Goal: Answer question/provide support

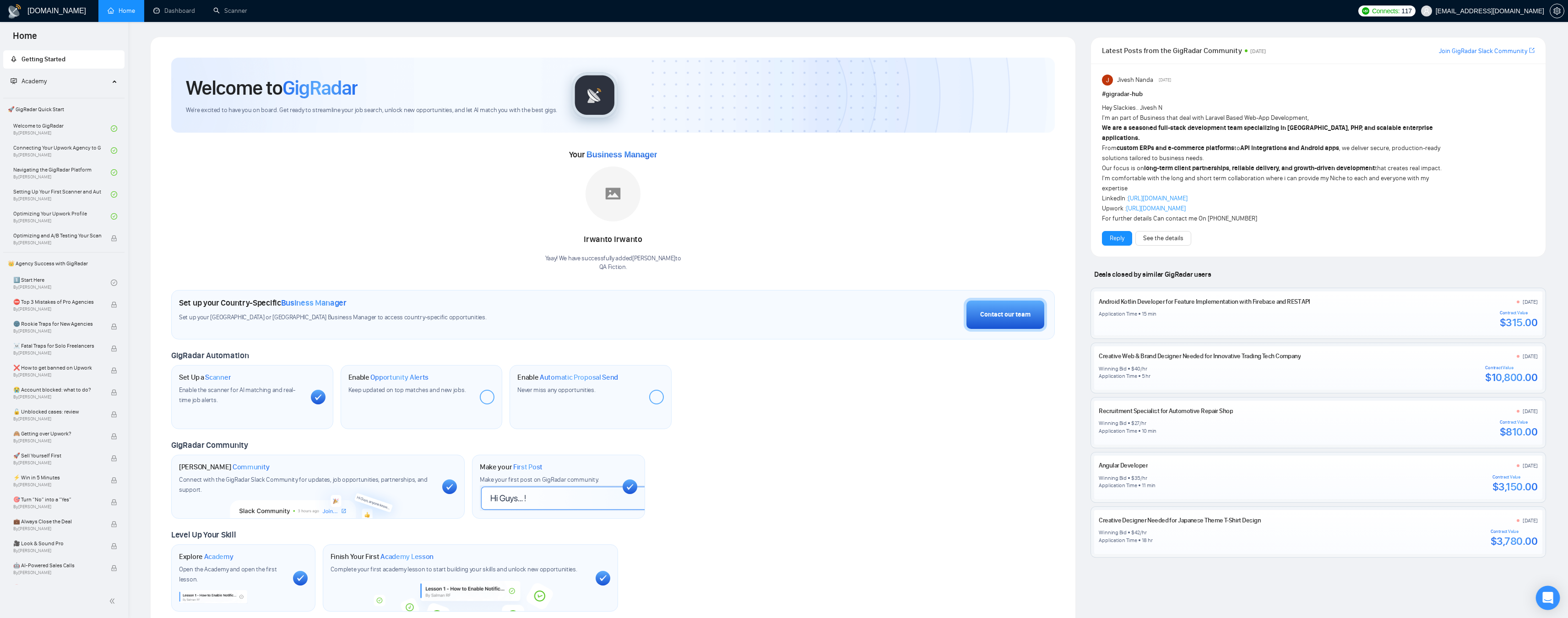
click at [1545, 593] on div "Open Intercom Messenger" at bounding box center [1548, 598] width 24 height 24
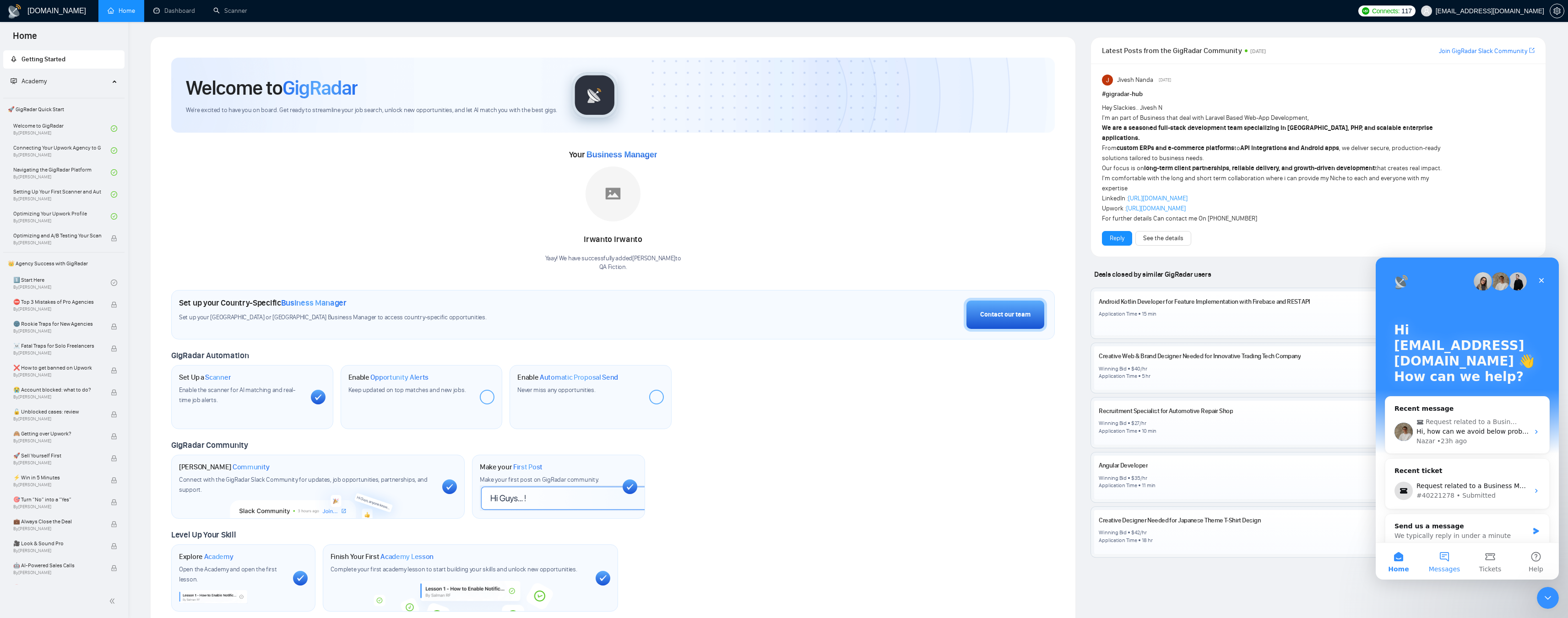
click at [1446, 560] on button "Messages" at bounding box center [1444, 562] width 45 height 37
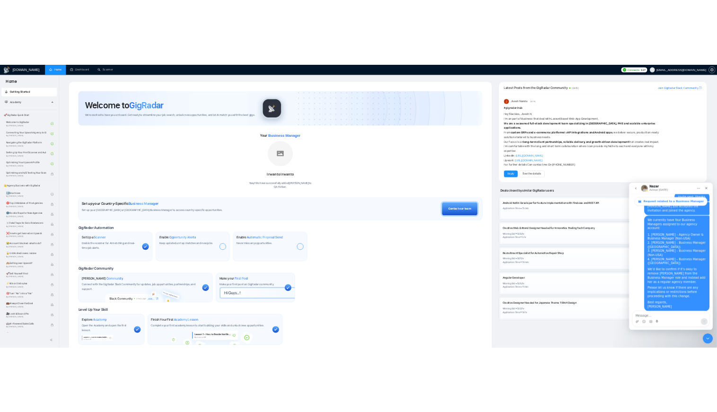
scroll to position [1213, 0]
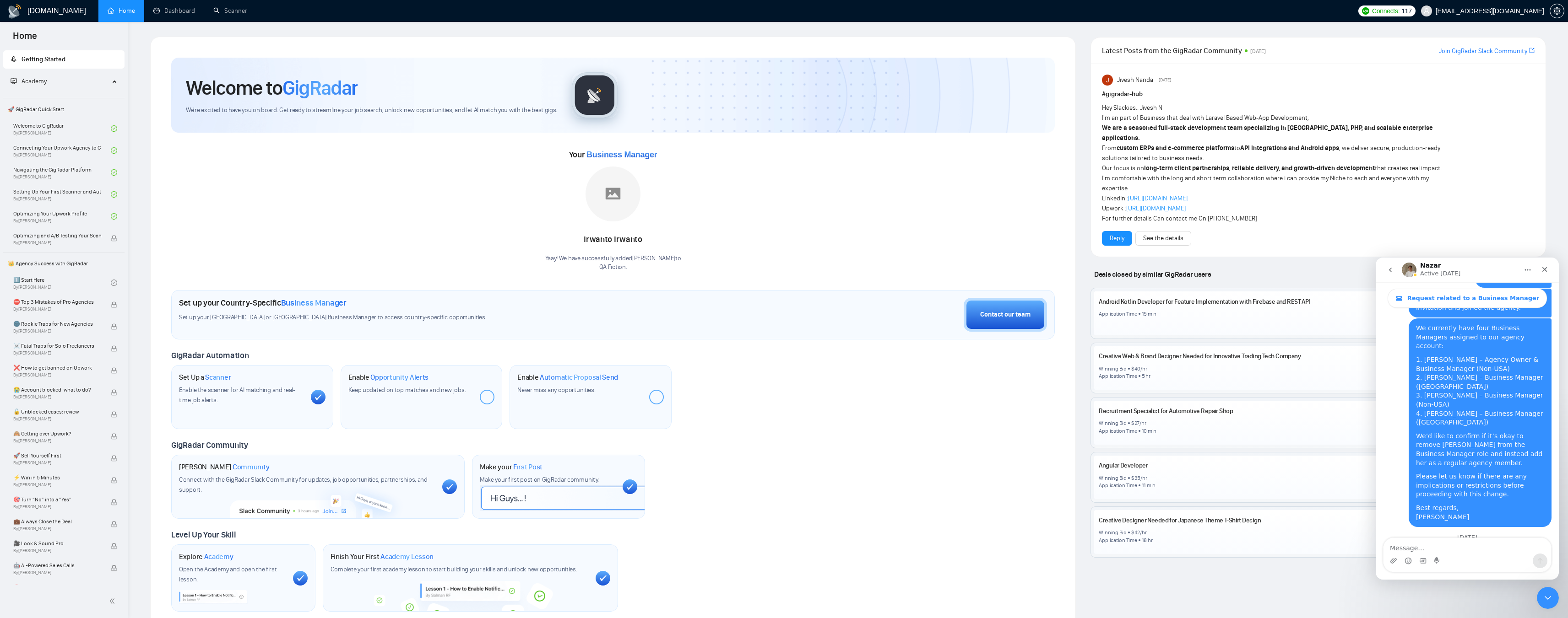
click at [1057, 15] on ul "Home Dashboard Scanner" at bounding box center [724, 11] width 1258 height 22
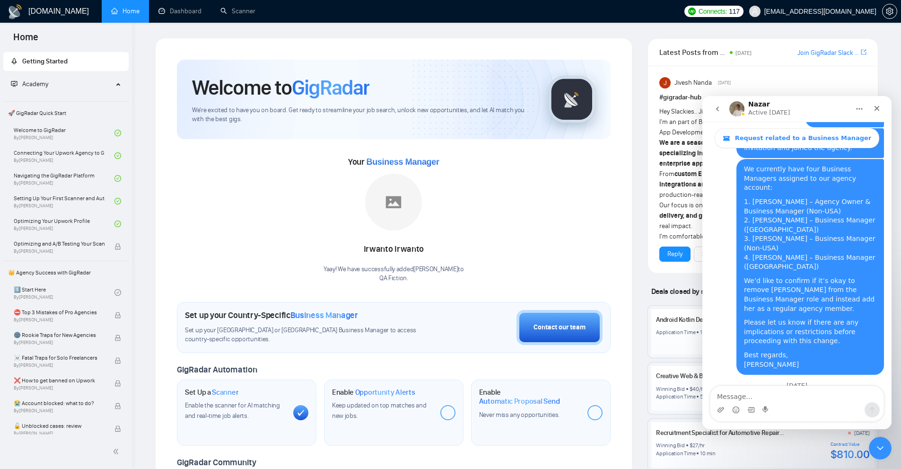
drag, startPoint x: 759, startPoint y: 334, endPoint x: 828, endPoint y: 335, distance: 69.1
drag, startPoint x: 748, startPoint y: 347, endPoint x: 845, endPoint y: 348, distance: 97.4
drag, startPoint x: 755, startPoint y: 367, endPoint x: 845, endPoint y: 369, distance: 90.9
